Goal: Transaction & Acquisition: Purchase product/service

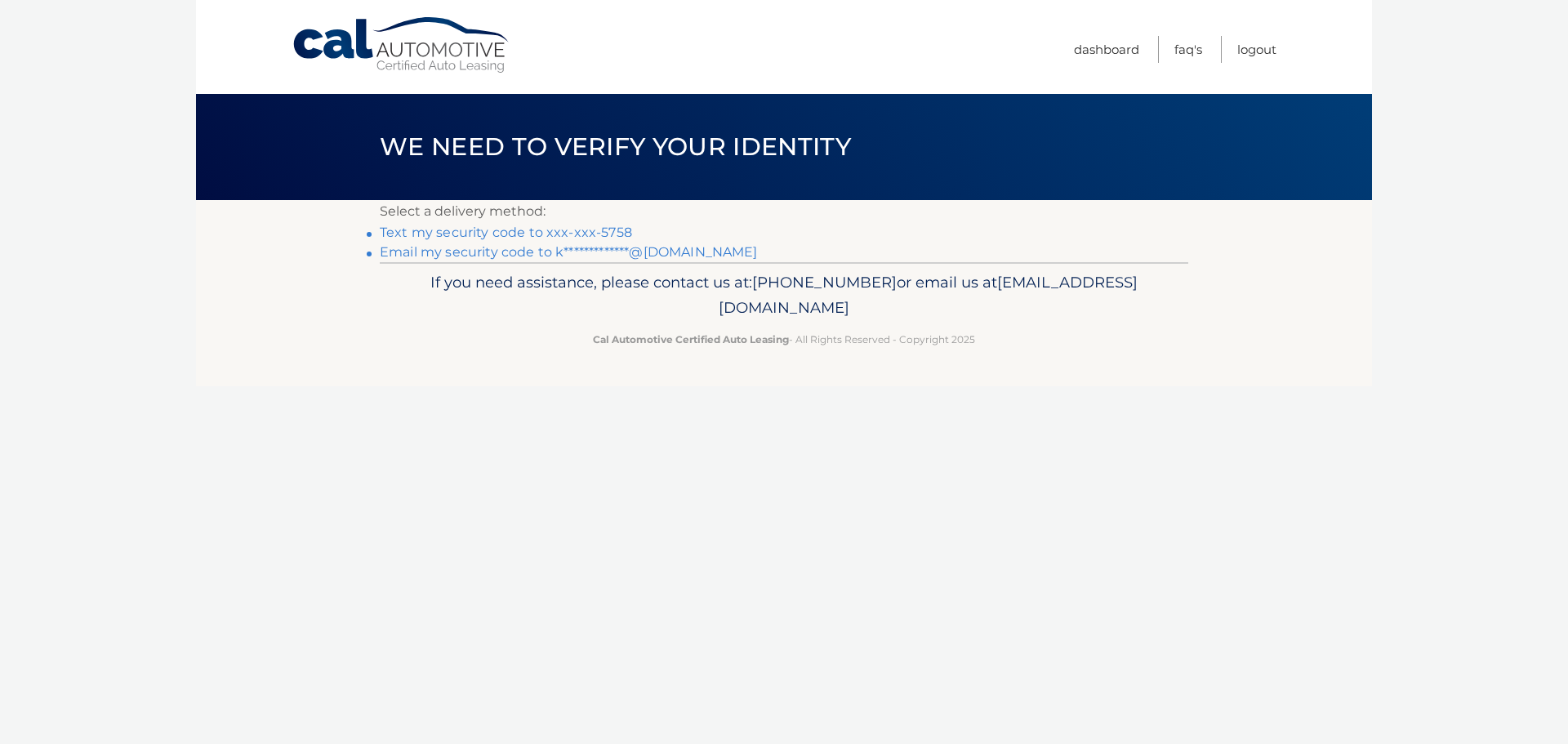
click at [542, 232] on link "Text my security code to xxx-xxx-5758" at bounding box center [506, 232] width 252 height 15
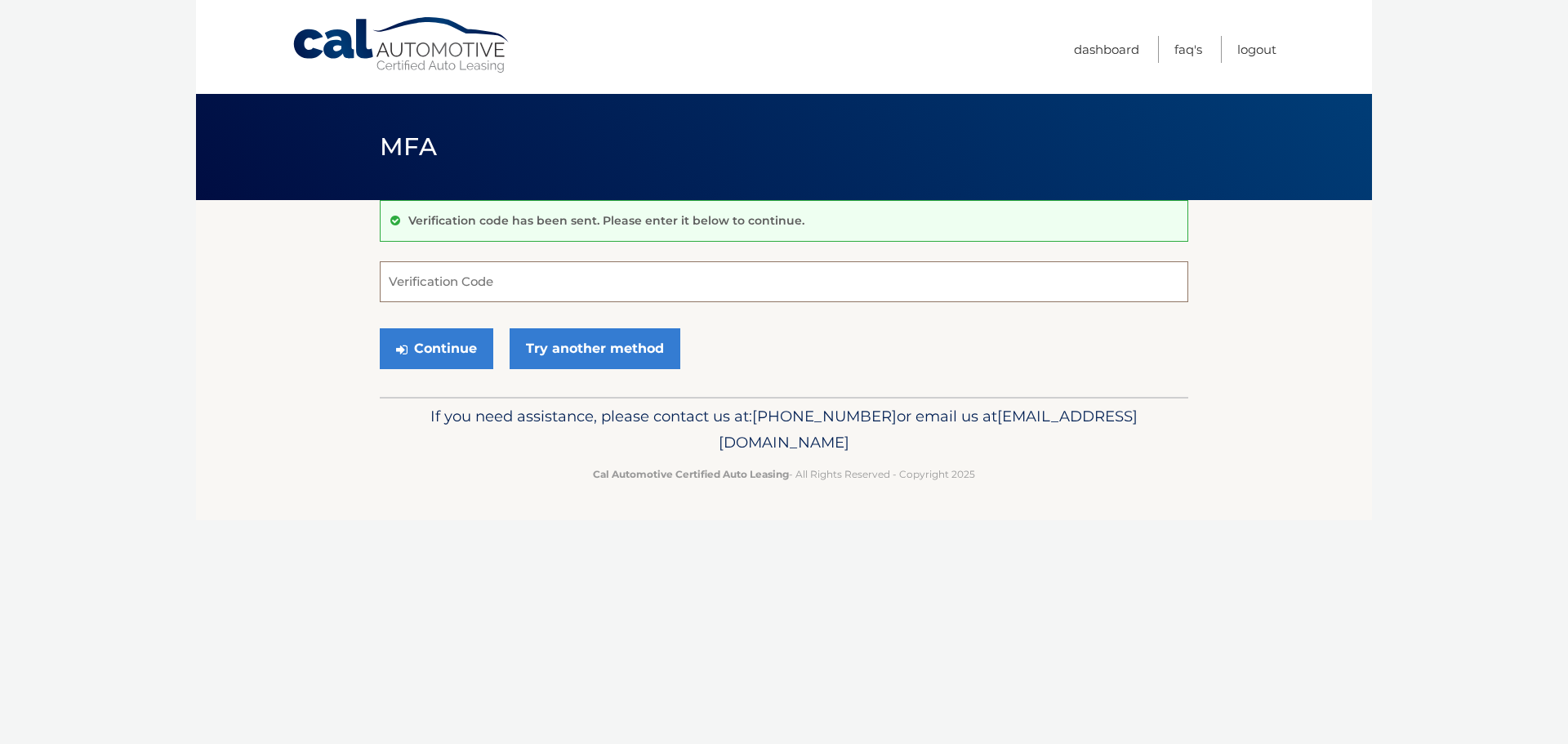
click at [518, 284] on input "Verification Code" at bounding box center [784, 282] width 809 height 41
type input "278602"
click at [380, 328] on button "Continue" at bounding box center [436, 348] width 113 height 41
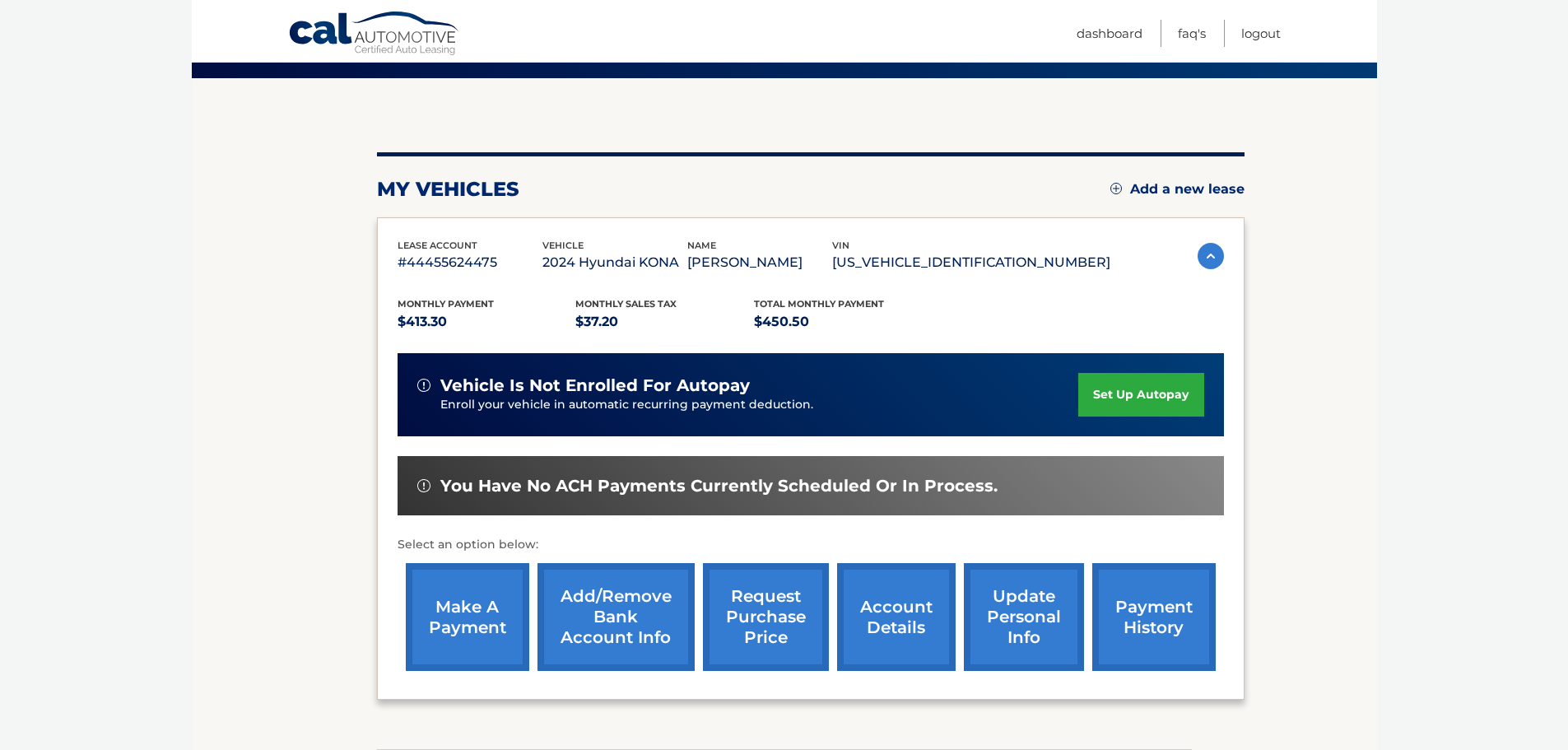
scroll to position [248, 0]
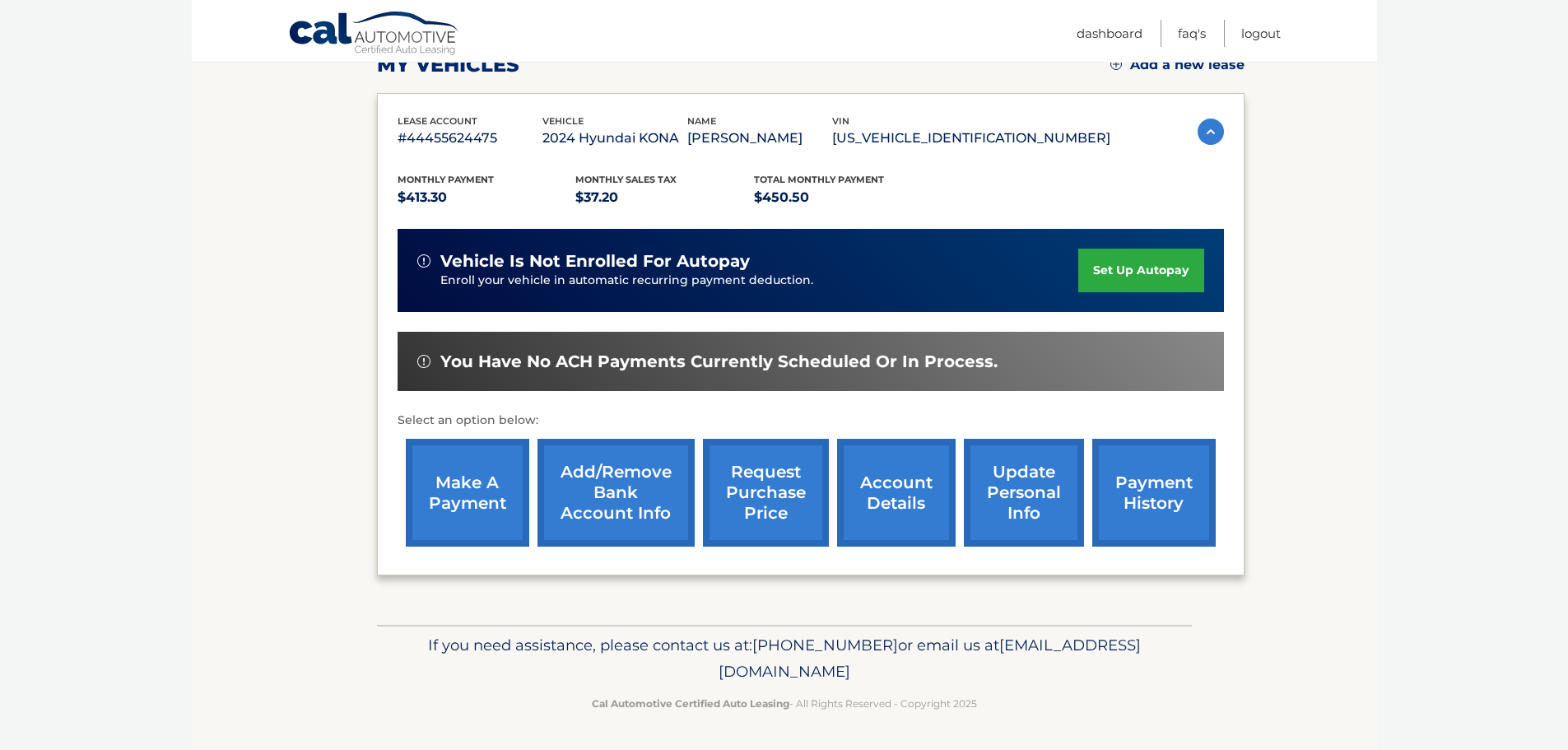
click at [452, 505] on link "make a payment" at bounding box center [467, 493] width 124 height 107
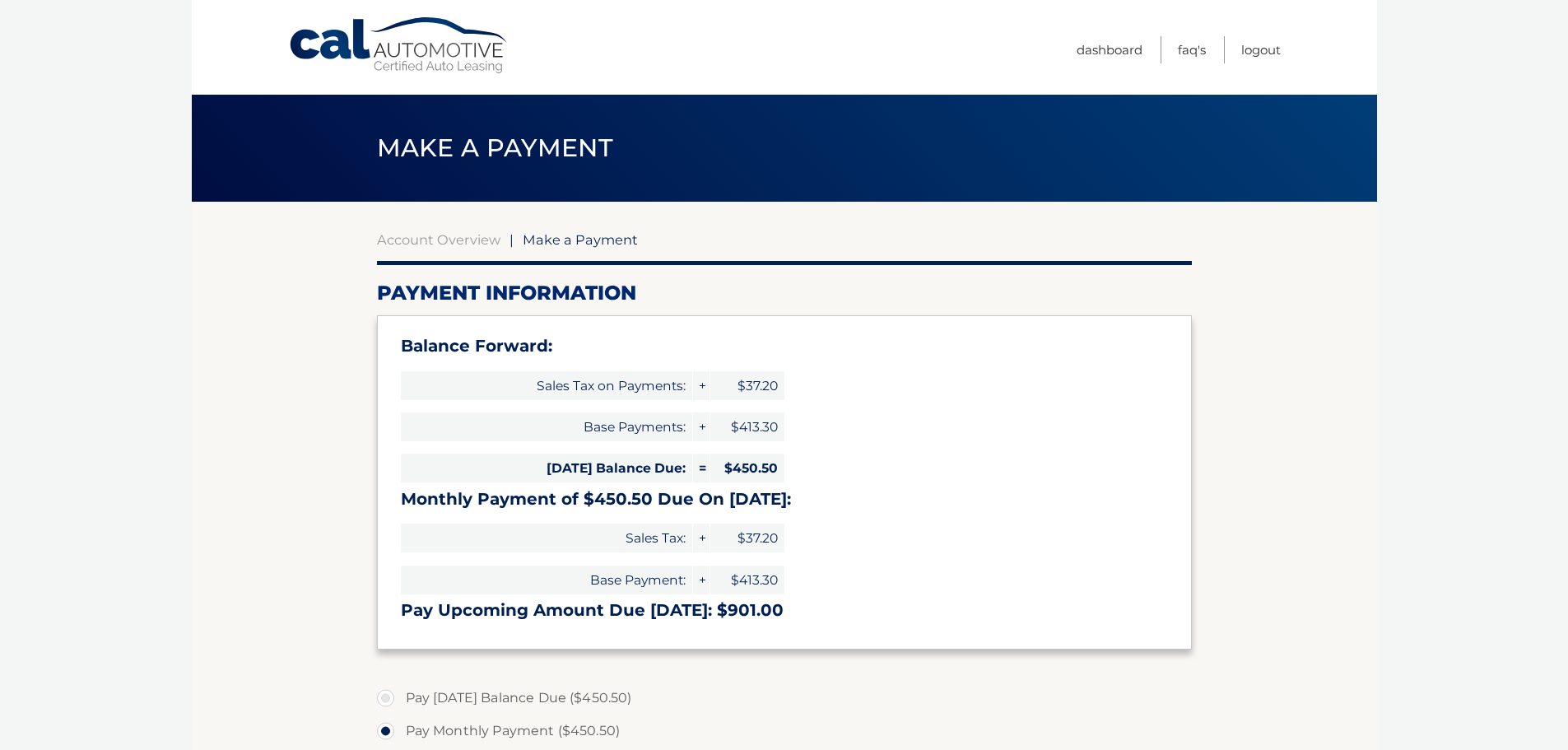
select select "NTg4ZDRiYWQtMDE1Ny00ZWE1LTliYzAtZWNmM2RkMDRmMmY4"
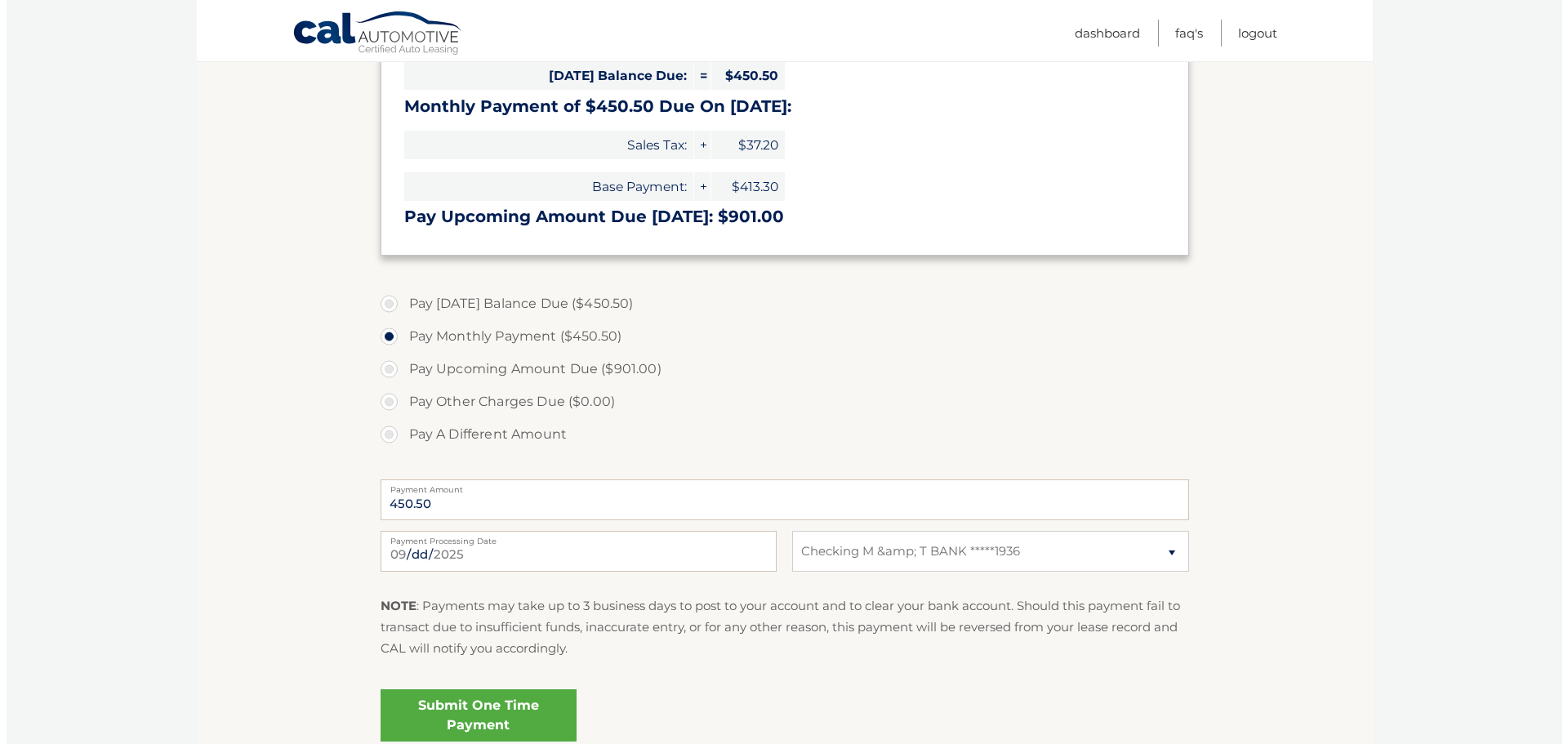
scroll to position [533, 0]
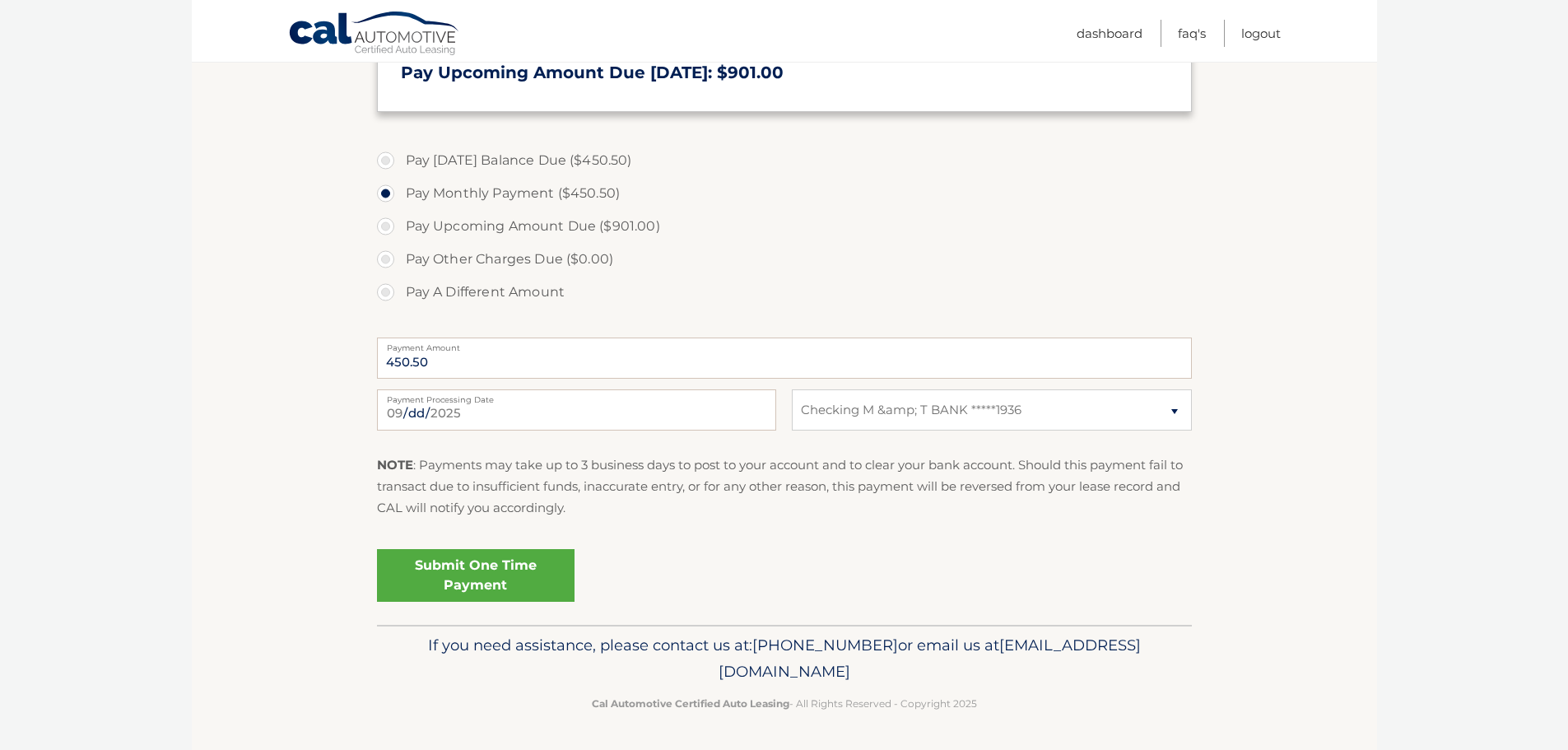
click at [483, 581] on link "Submit One Time Payment" at bounding box center [476, 575] width 198 height 53
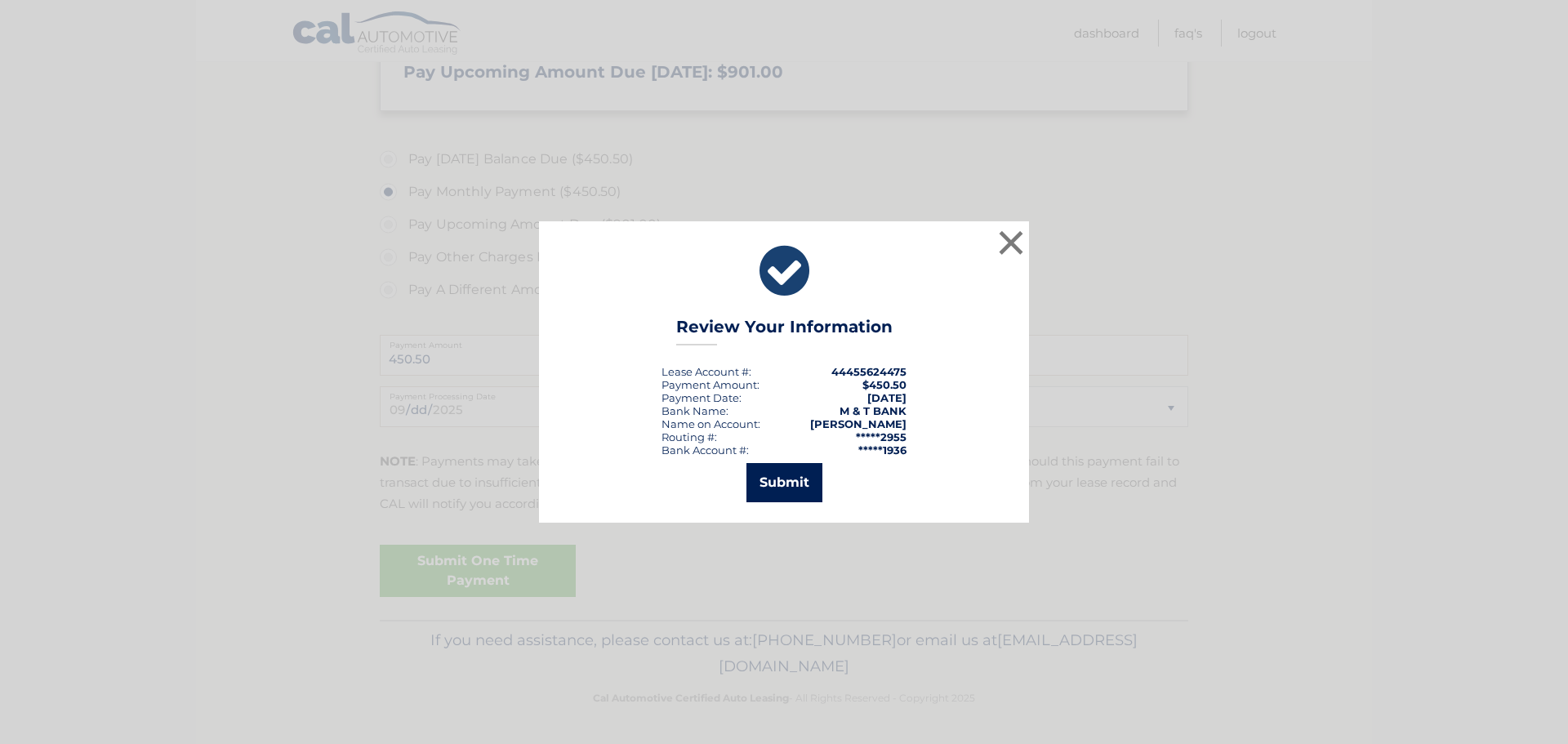
click at [780, 489] on button "Submit" at bounding box center [784, 482] width 76 height 39
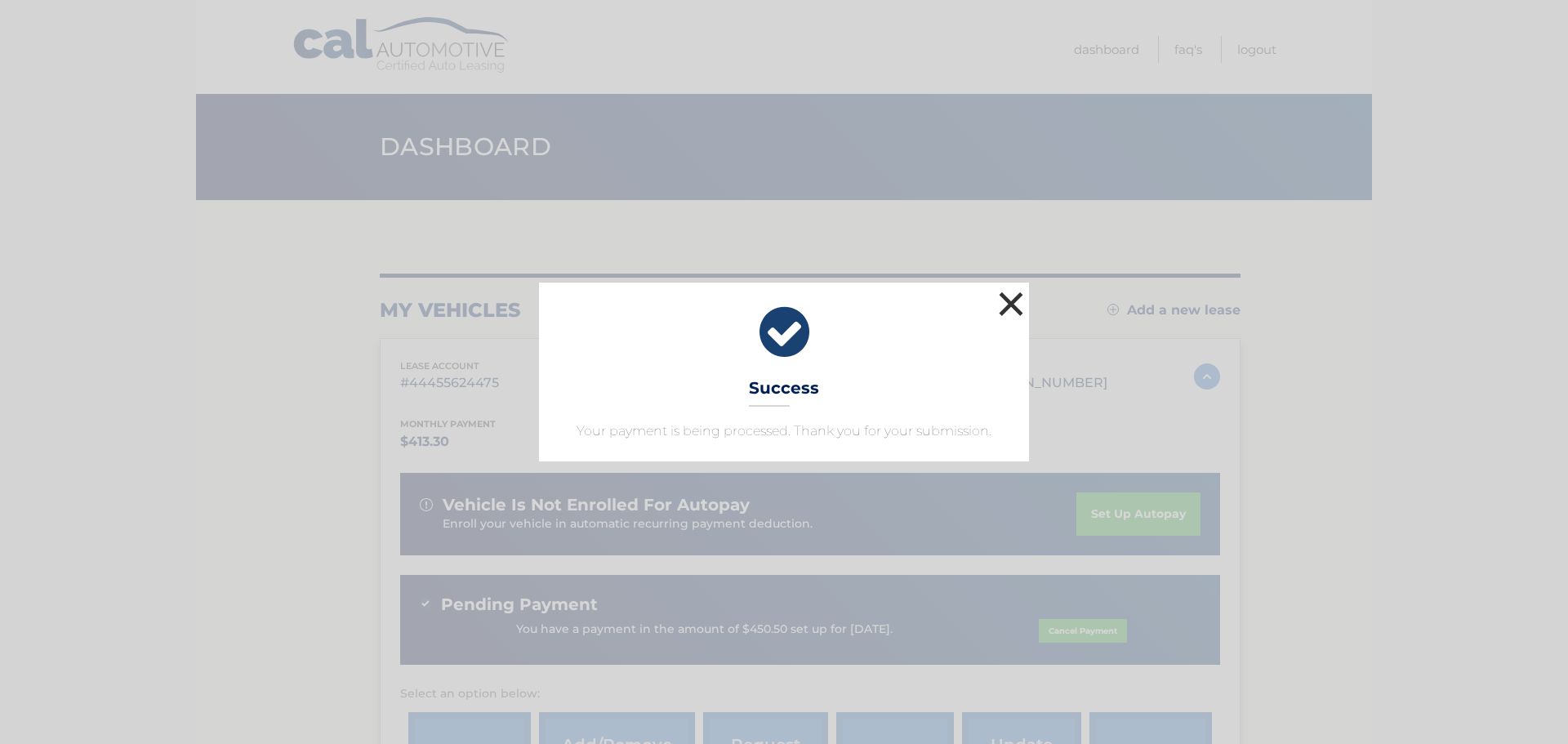
click at [1006, 305] on button "×" at bounding box center [1011, 304] width 33 height 33
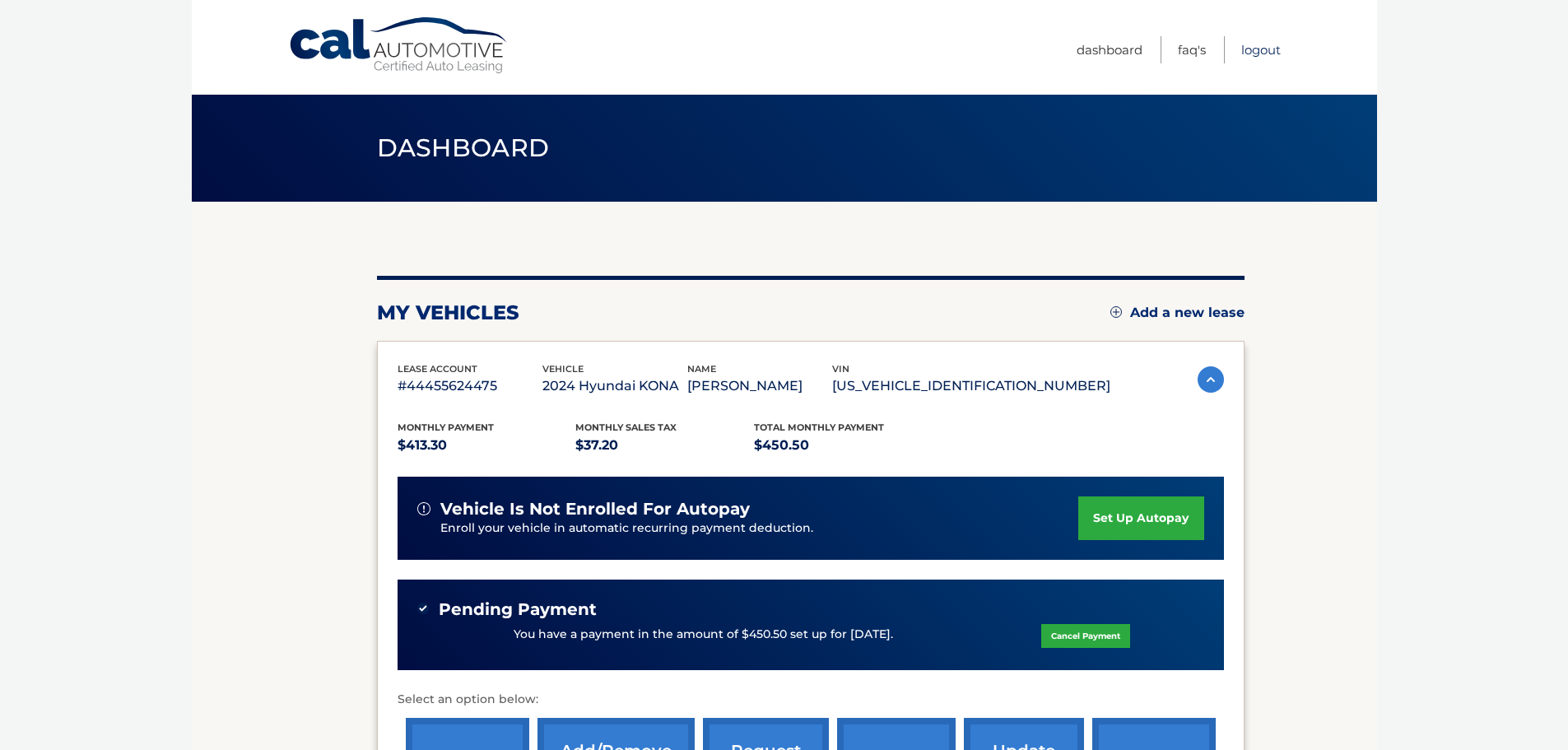
click at [1252, 51] on link "Logout" at bounding box center [1261, 49] width 39 height 27
